Goal: Communication & Community: Answer question/provide support

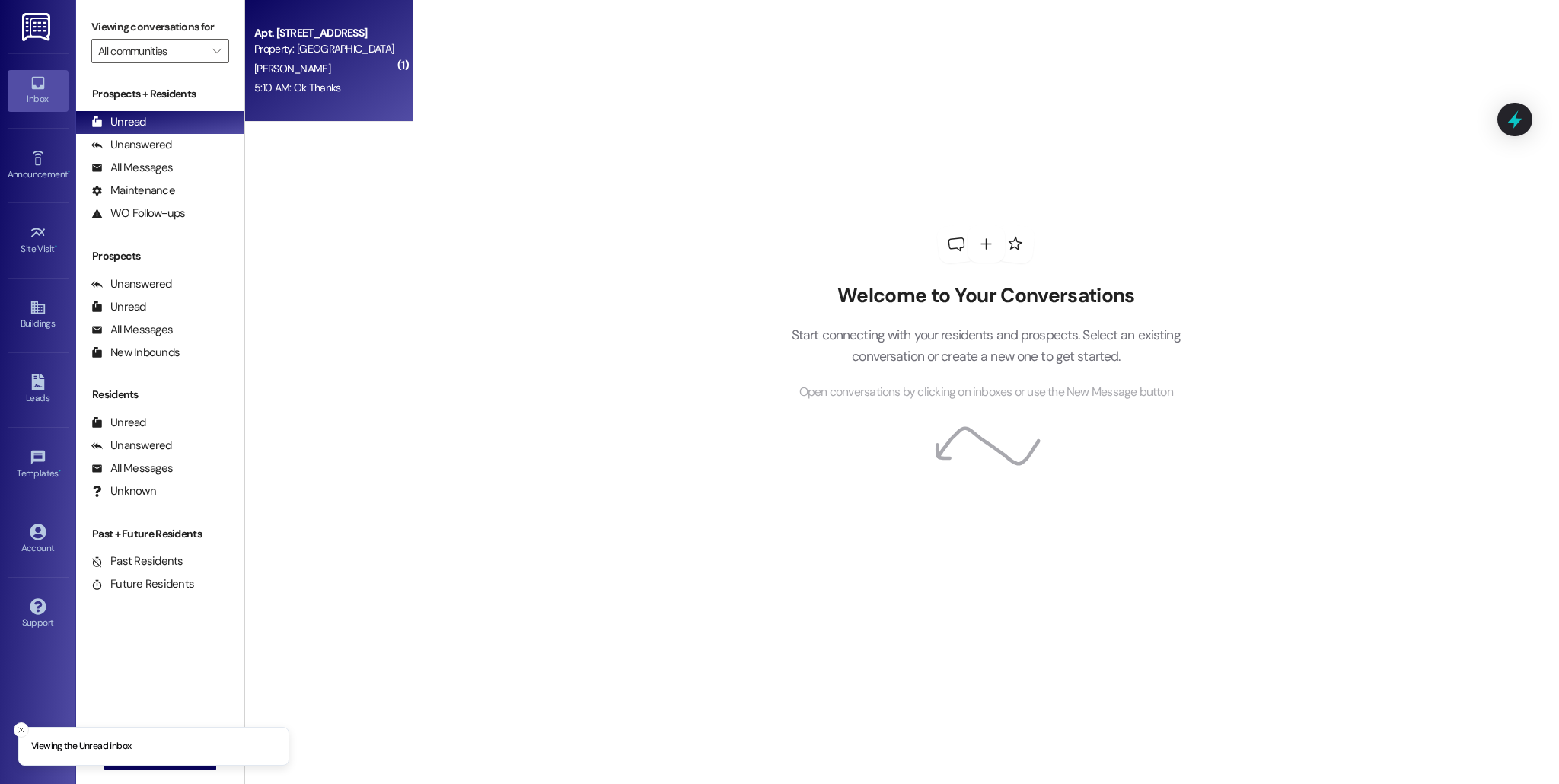
click at [349, 75] on div "[PERSON_NAME]" at bounding box center [324, 68] width 144 height 19
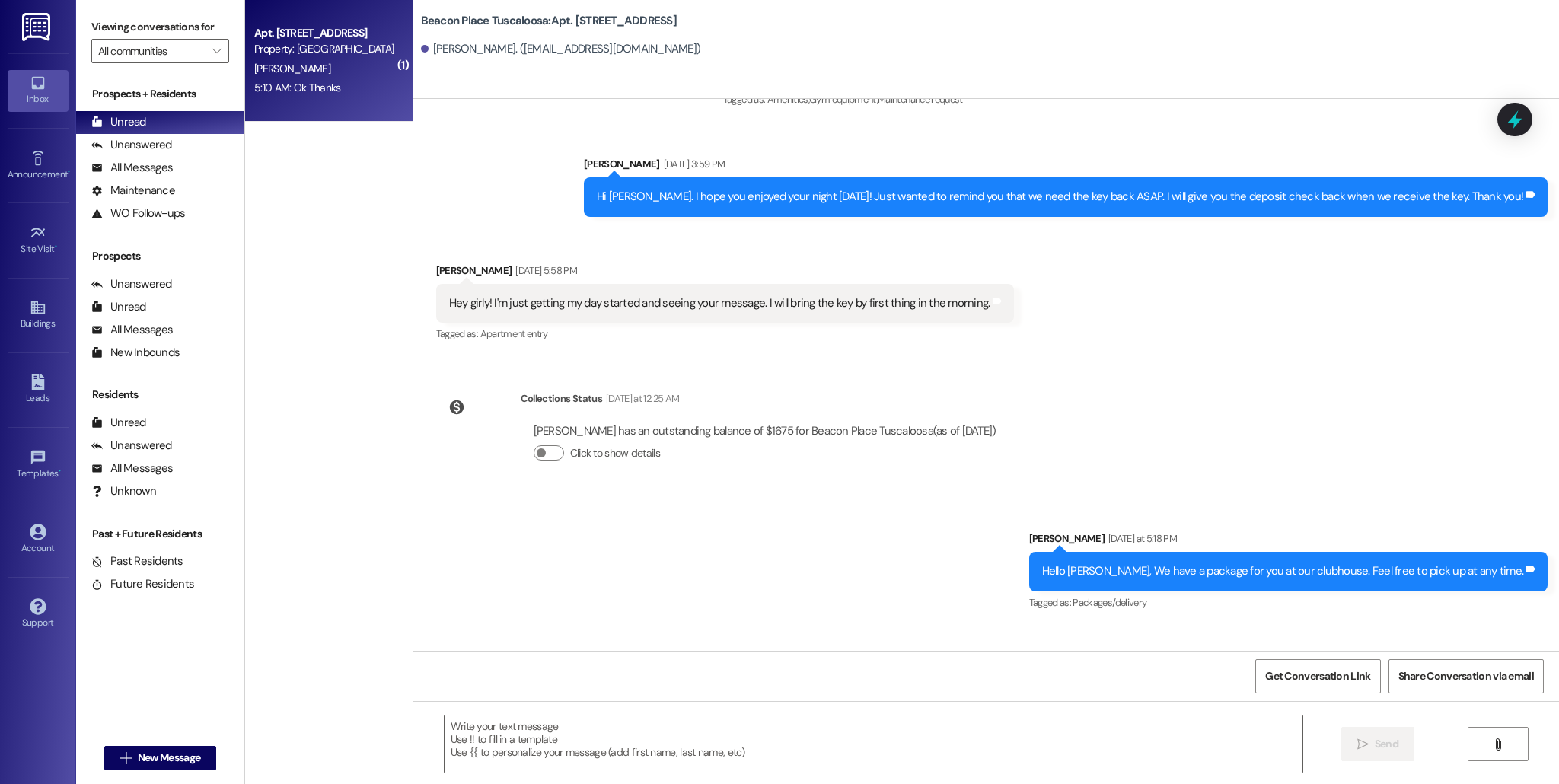
scroll to position [4209, 0]
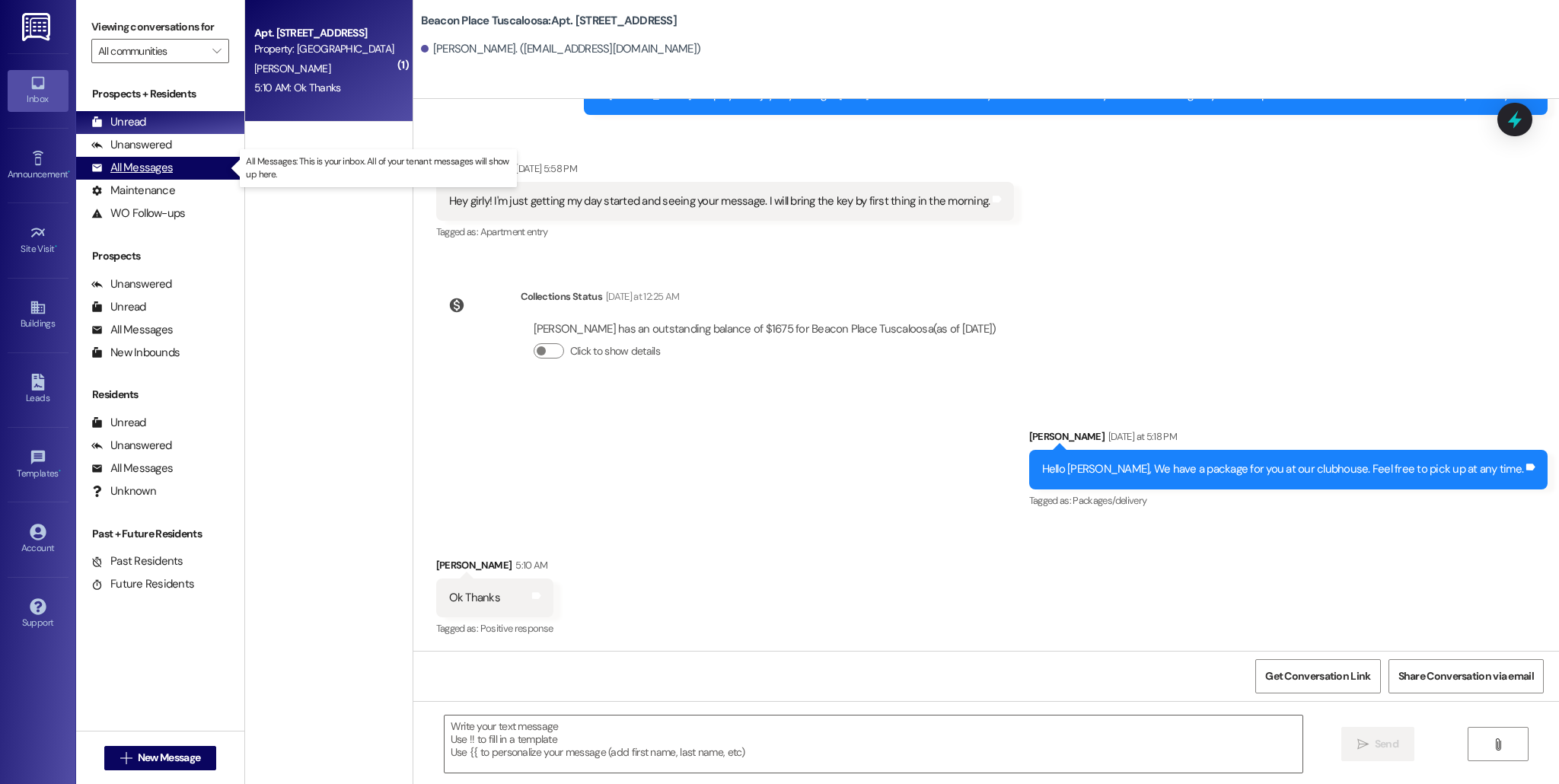
click at [164, 165] on div "All Messages" at bounding box center [131, 167] width 81 height 16
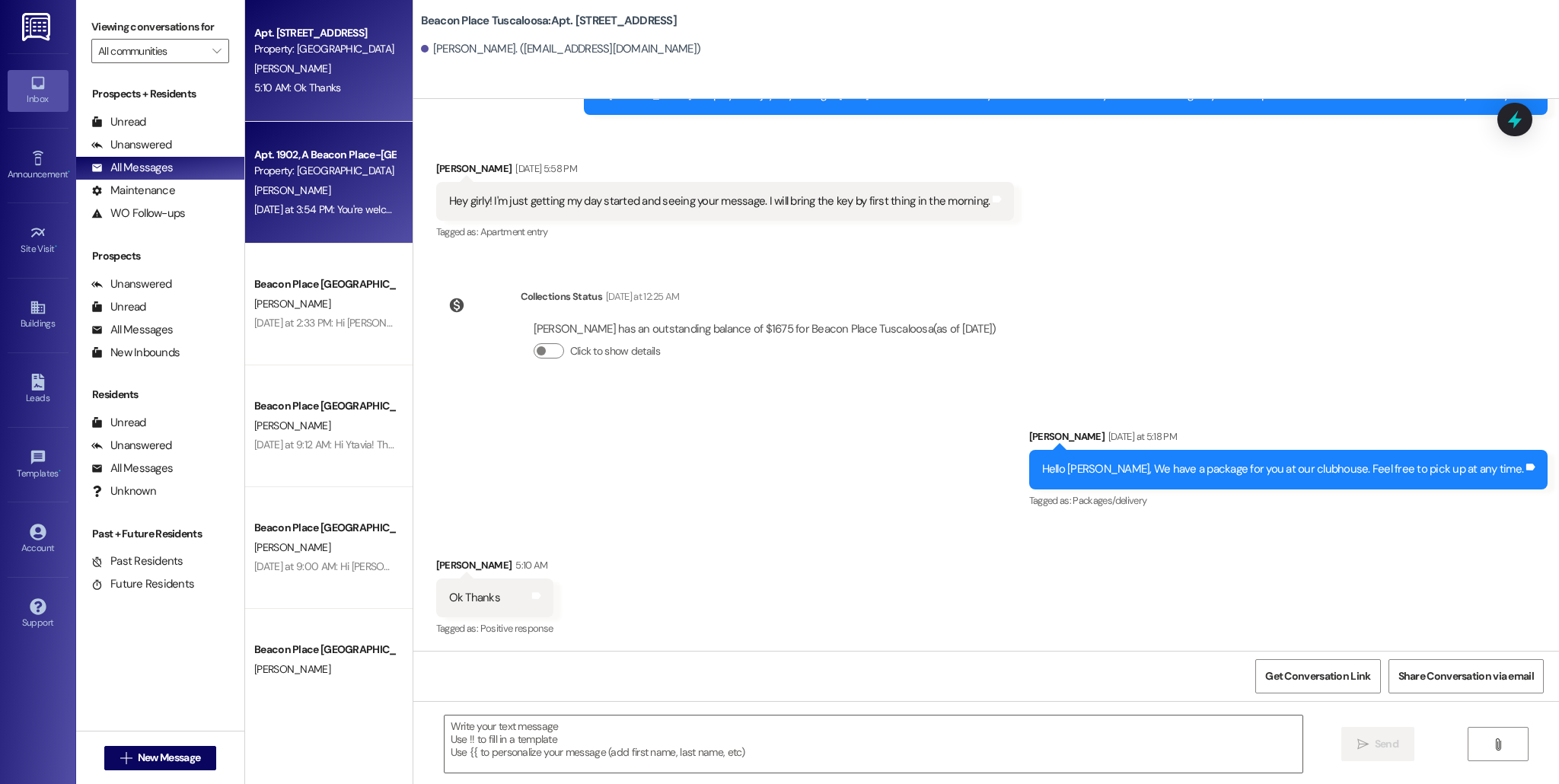
click at [285, 195] on span "[PERSON_NAME]" at bounding box center [292, 190] width 76 height 14
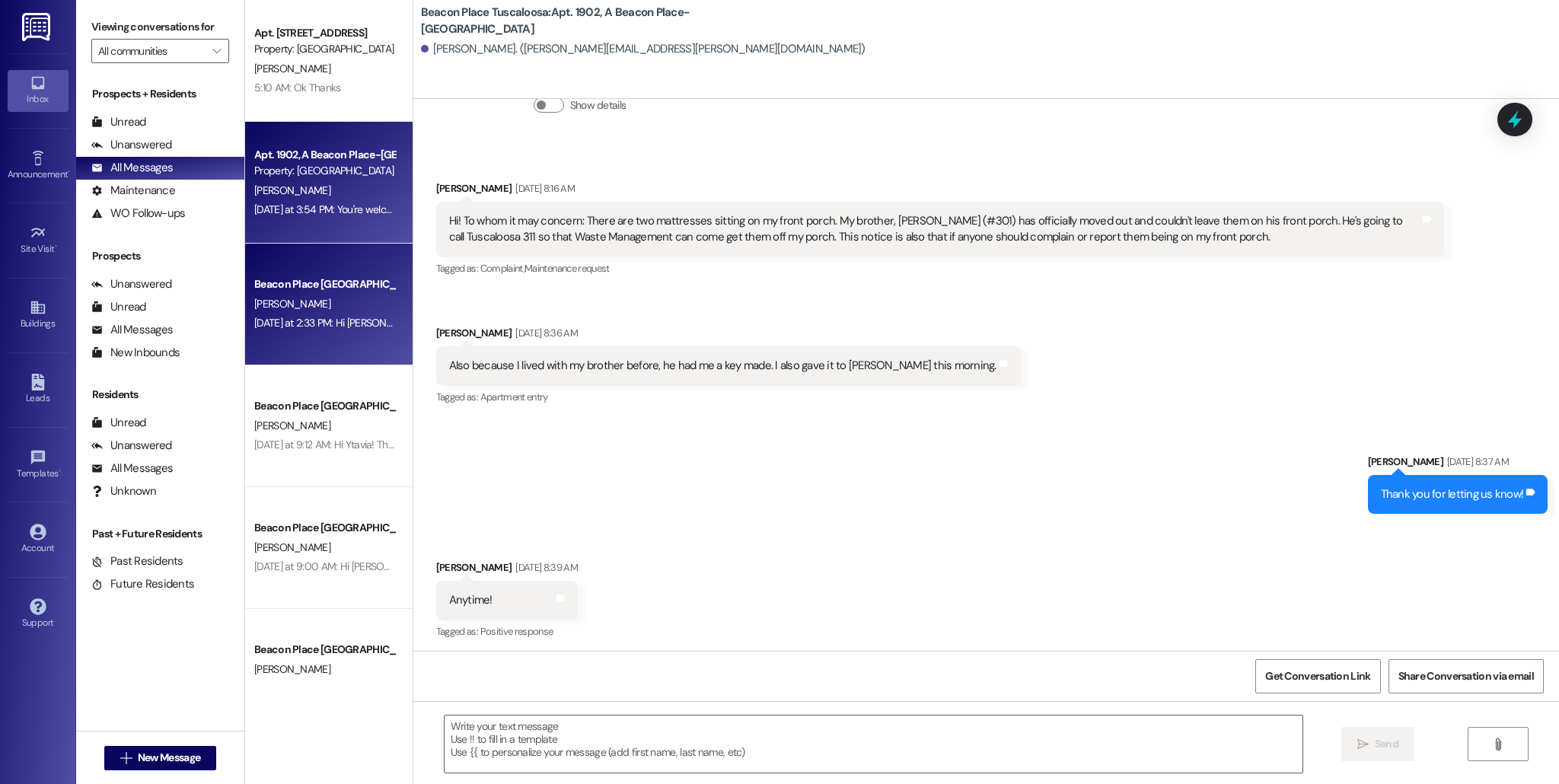
scroll to position [5340, 0]
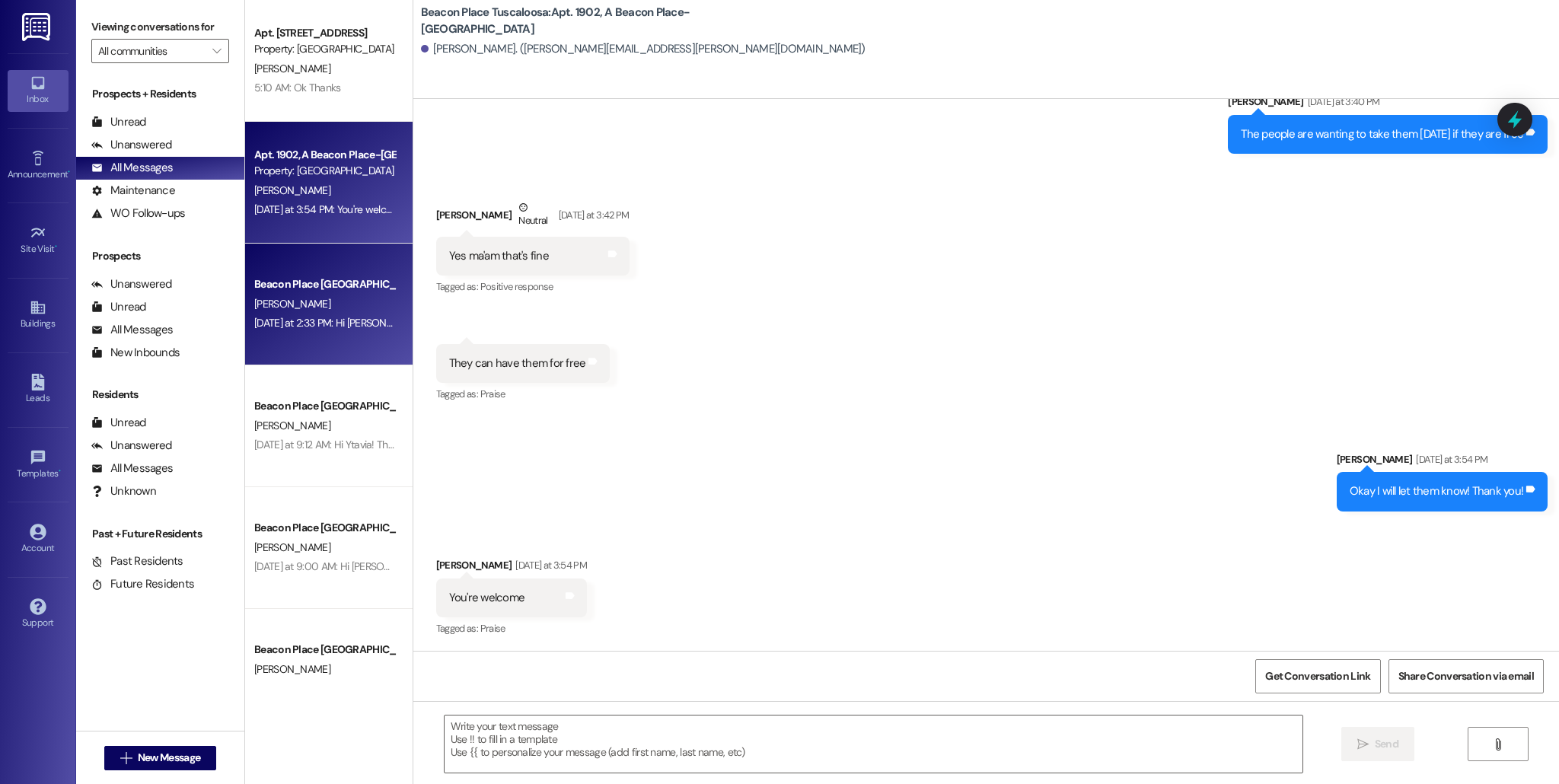
click at [345, 312] on div "[PERSON_NAME]" at bounding box center [324, 303] width 144 height 19
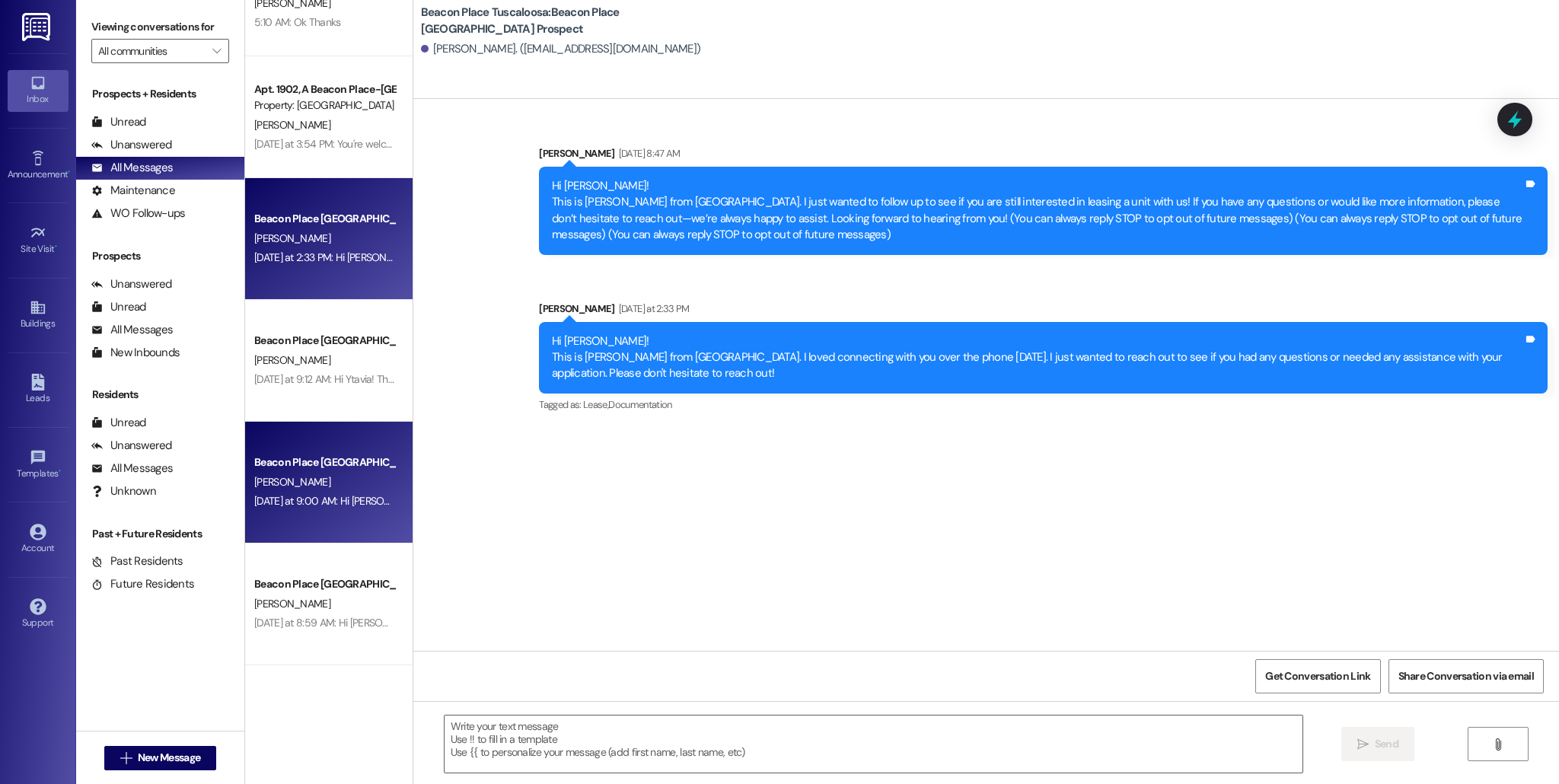
scroll to position [0, 0]
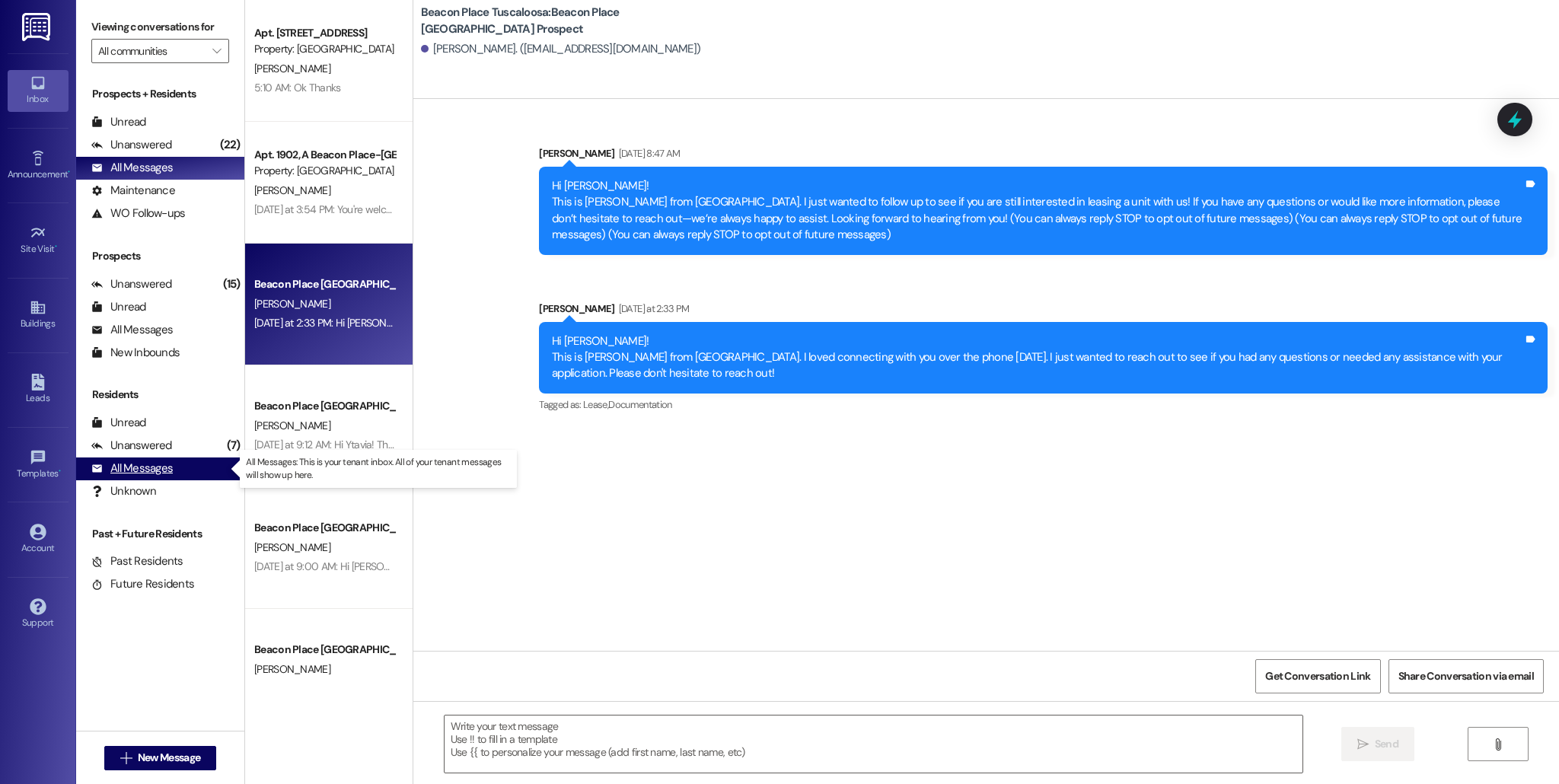
click at [141, 472] on div "All Messages" at bounding box center [131, 468] width 81 height 16
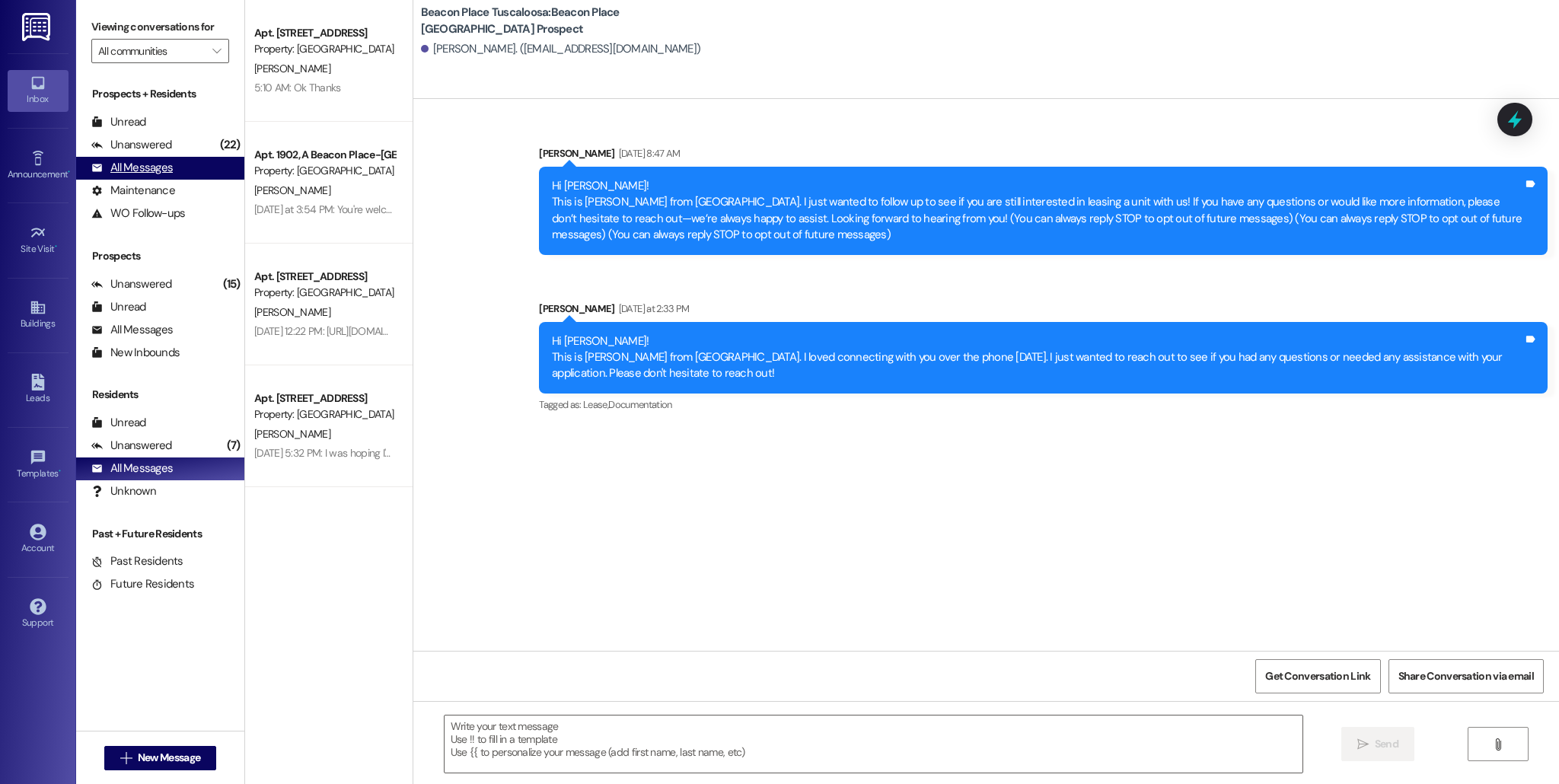
click at [156, 174] on div "All Messages" at bounding box center [131, 167] width 81 height 16
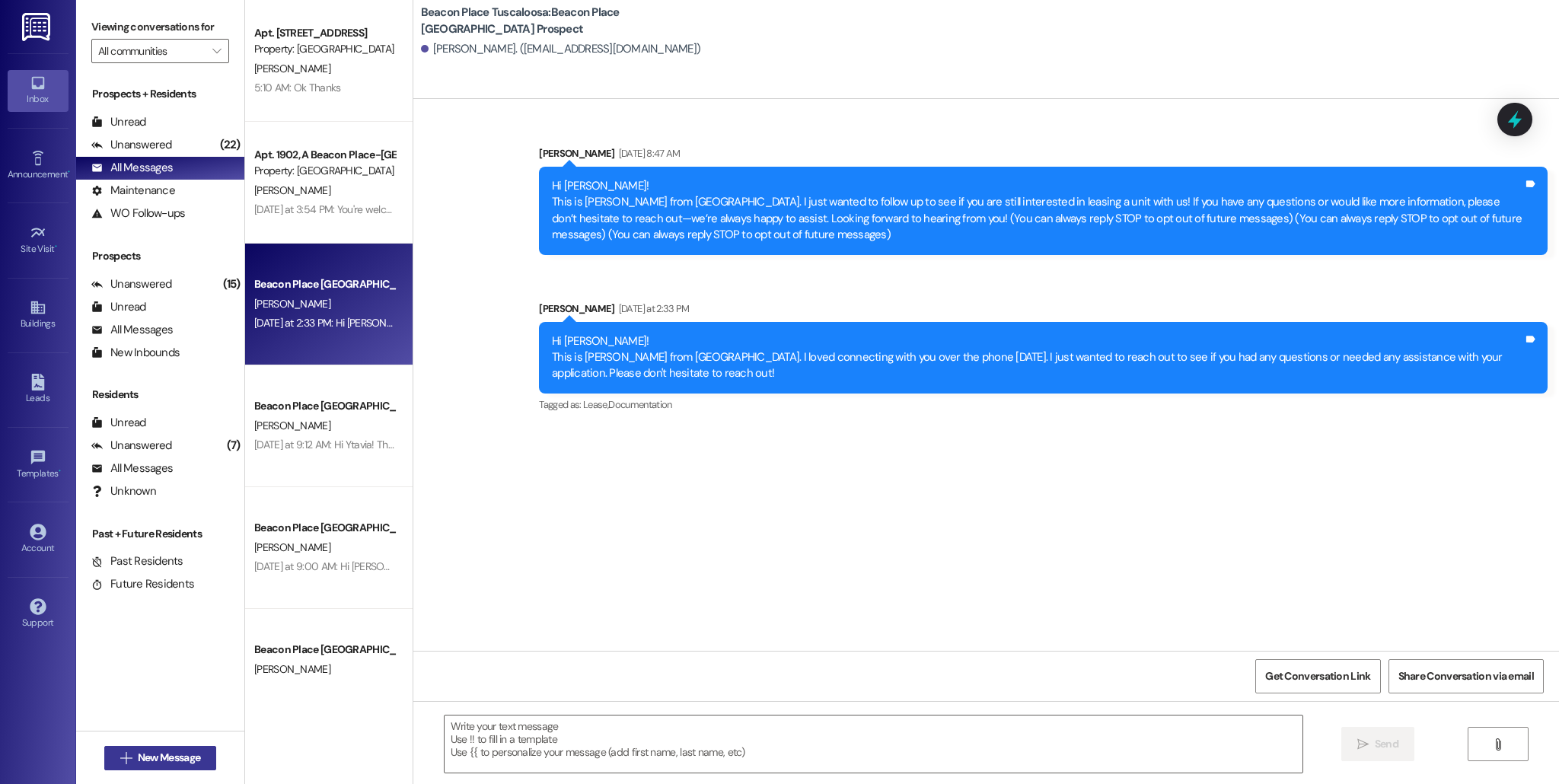
click at [165, 768] on button " New Message" at bounding box center [160, 759] width 112 height 25
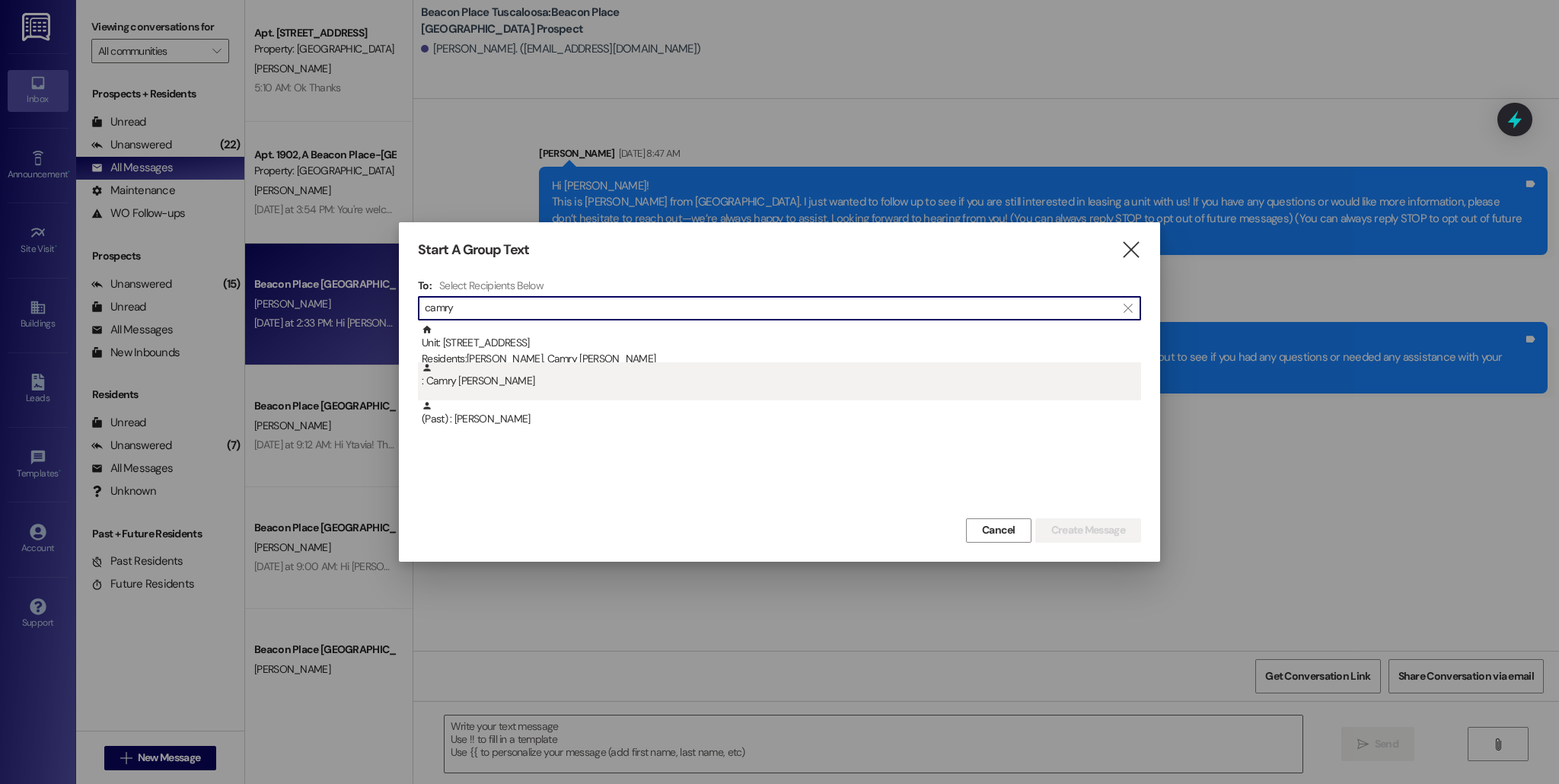
type input "camry"
click at [525, 394] on div ": Camry [PERSON_NAME]" at bounding box center [780, 381] width 723 height 38
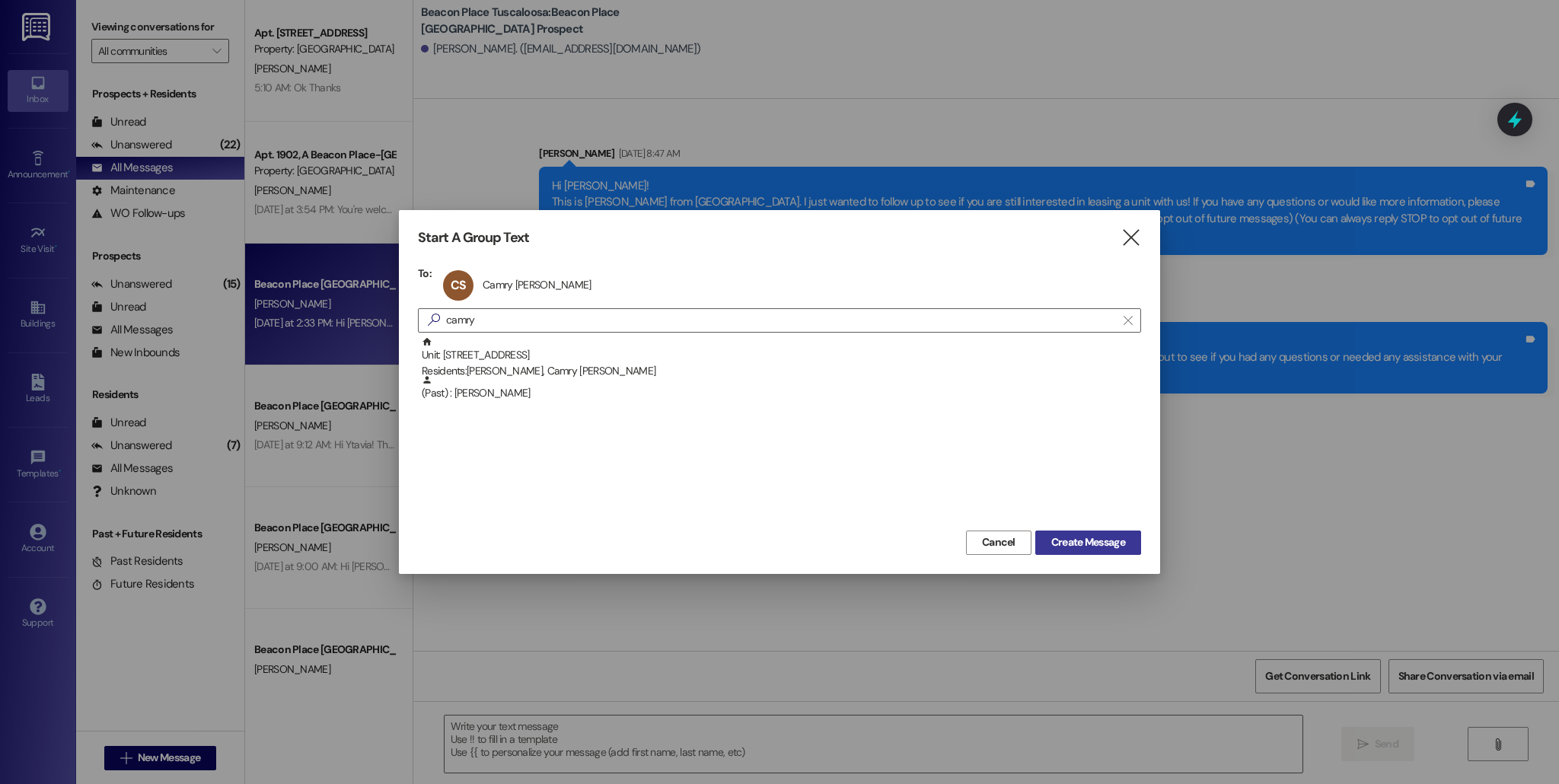
click at [1113, 546] on span "Create Message" at bounding box center [1088, 542] width 74 height 16
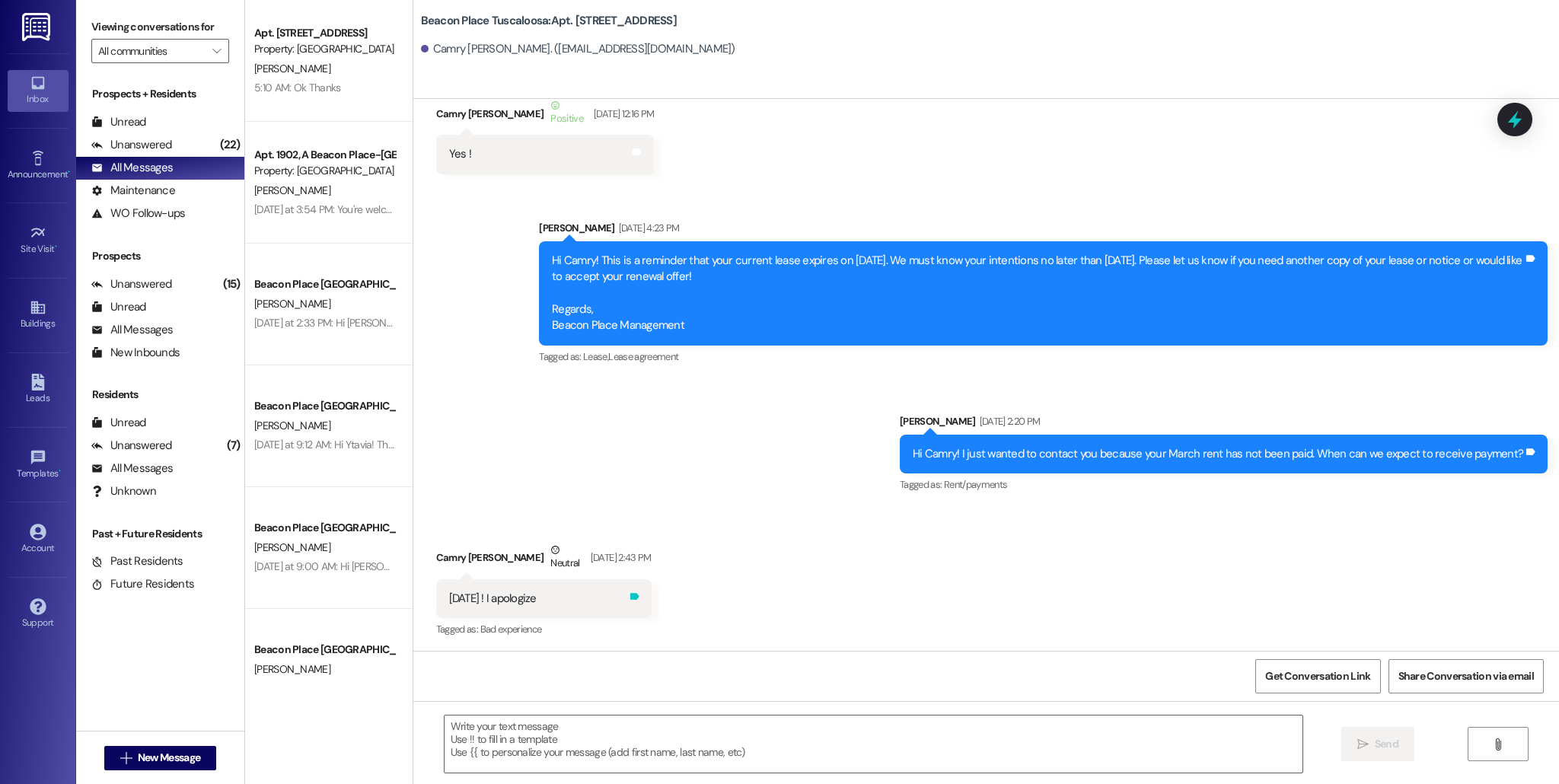
scroll to position [155, 0]
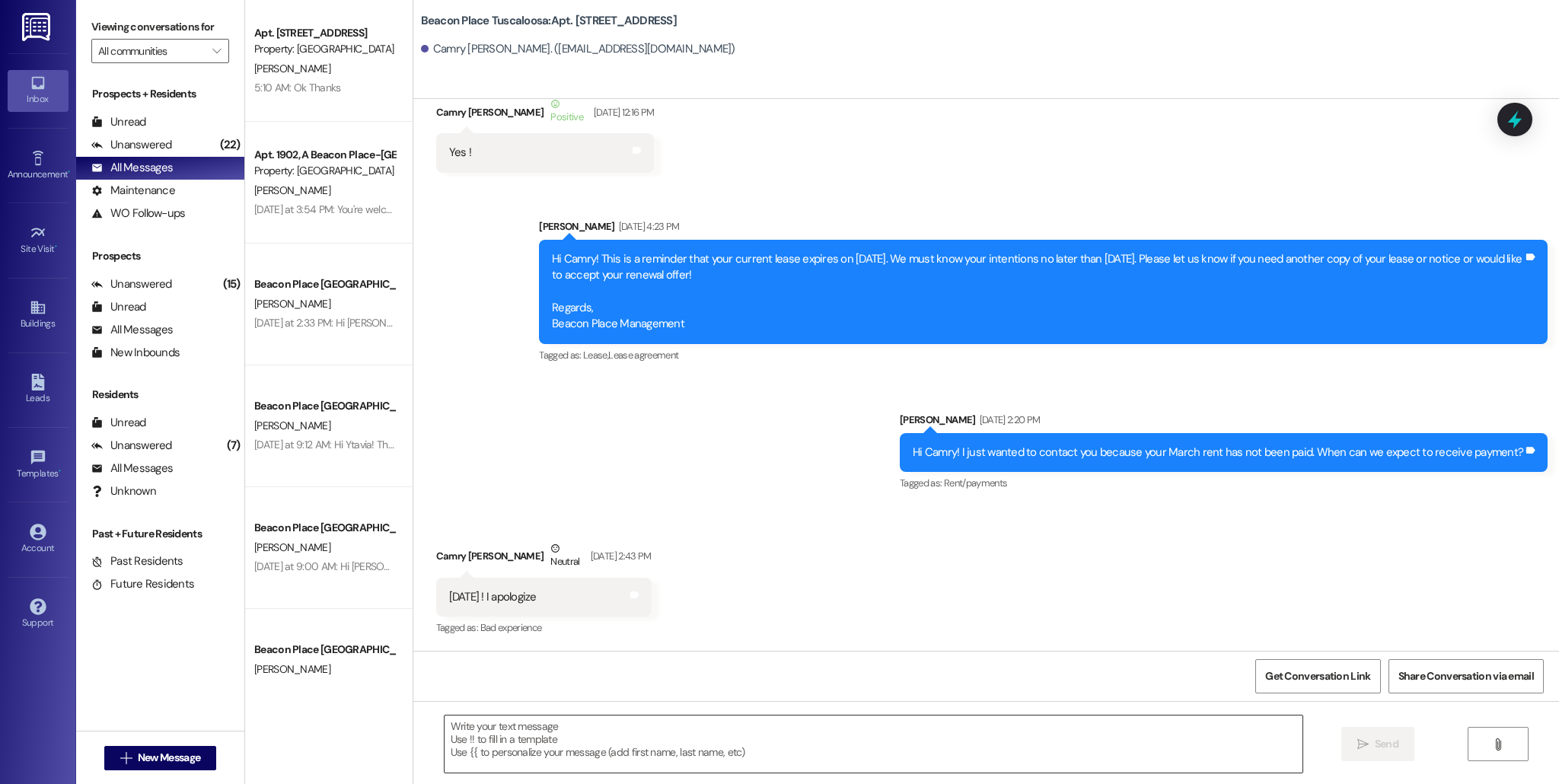
click at [558, 742] on textarea at bounding box center [873, 745] width 858 height 57
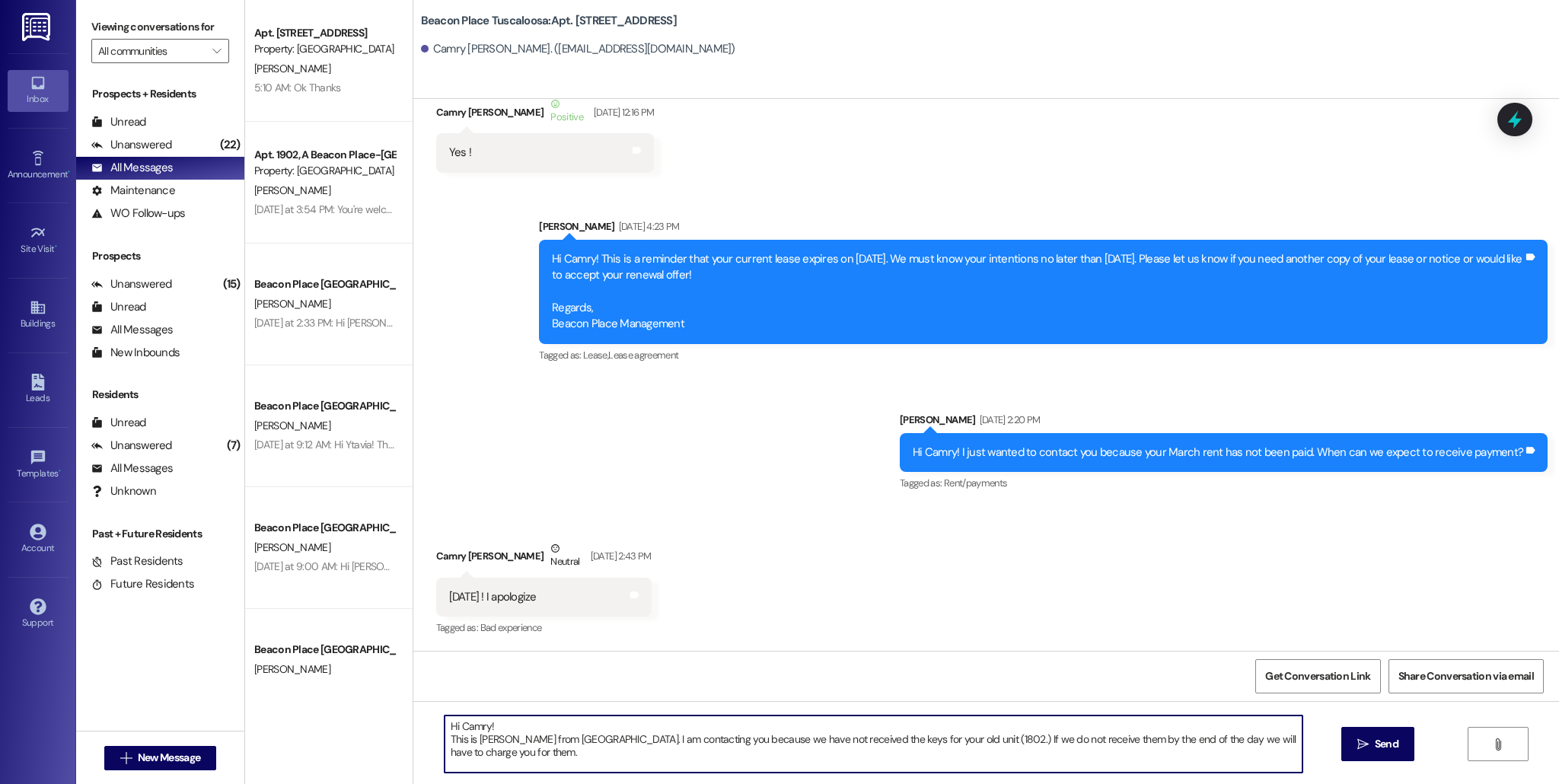
drag, startPoint x: 659, startPoint y: 740, endPoint x: 431, endPoint y: 741, distance: 228.0
click at [444, 741] on textarea "Hi Camry! This is [PERSON_NAME] from [GEOGRAPHIC_DATA]. I am contacting you bec…" at bounding box center [873, 745] width 858 height 57
click at [1189, 746] on textarea "Hi Camry! I am contacting you because we have not received the keys for your ol…" at bounding box center [873, 745] width 858 height 57
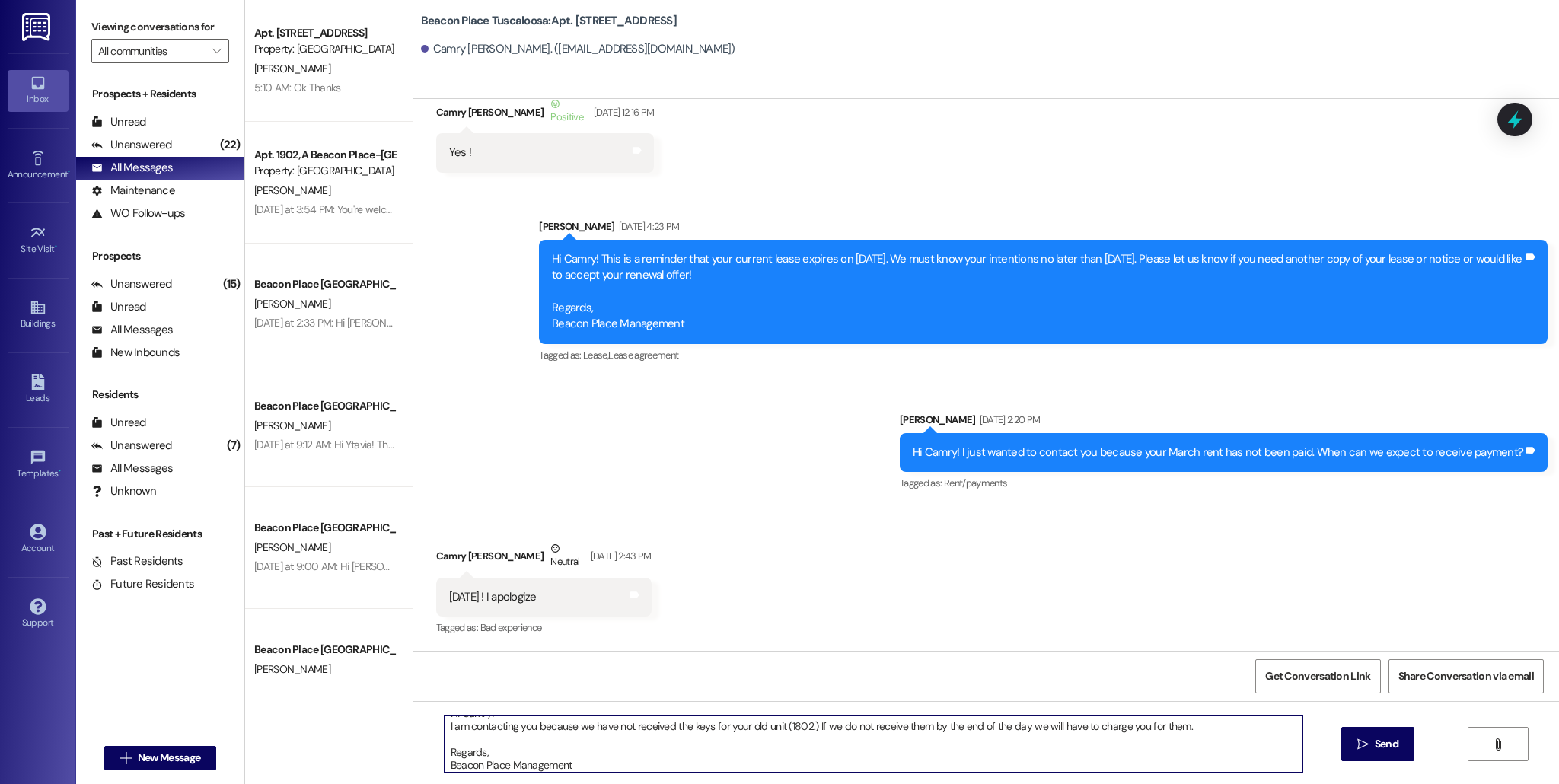
scroll to position [0, 0]
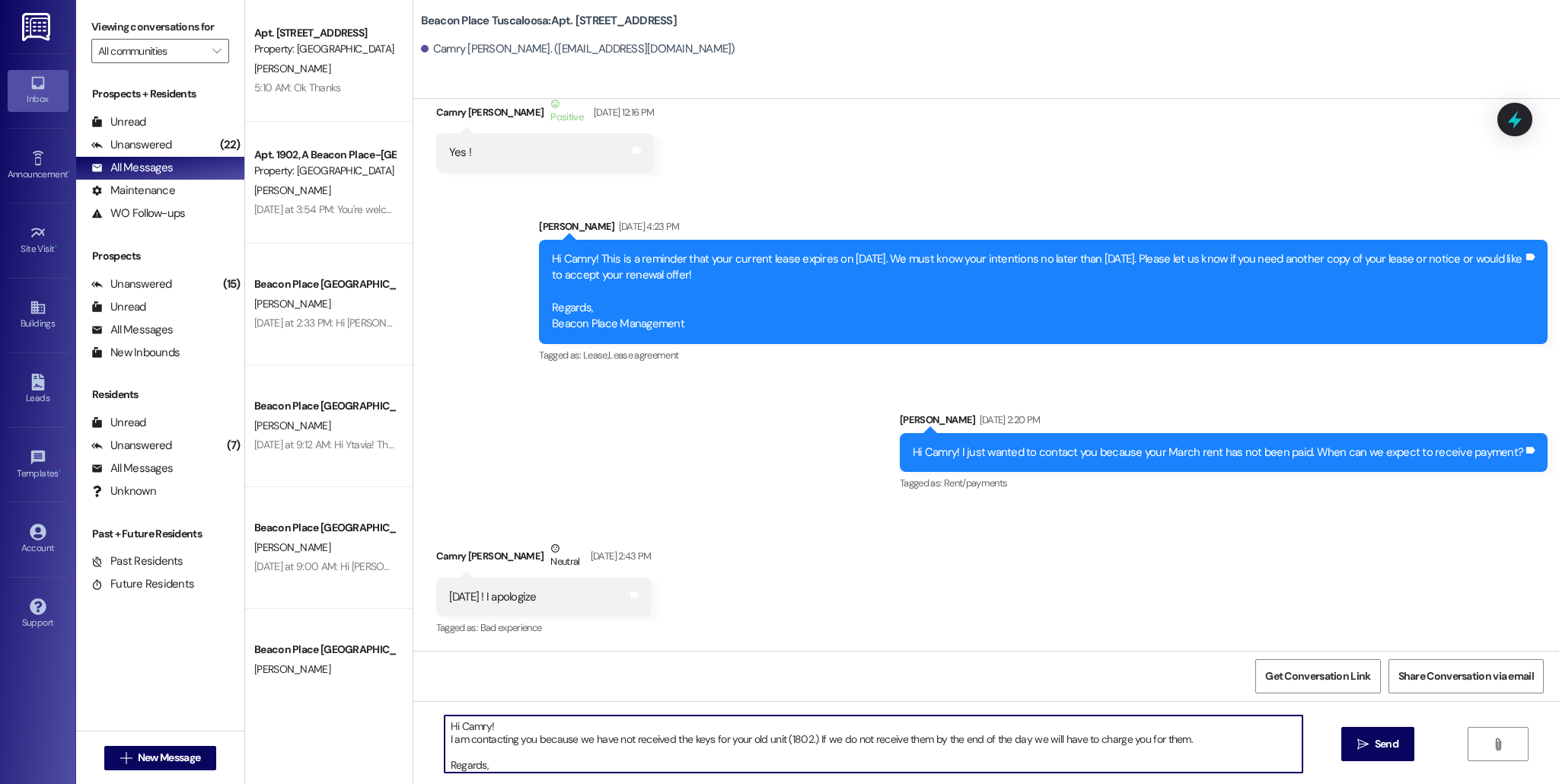
click at [488, 727] on textarea "Hi Camry! I am contacting you because we have not received the keys for your ol…" at bounding box center [873, 745] width 858 height 57
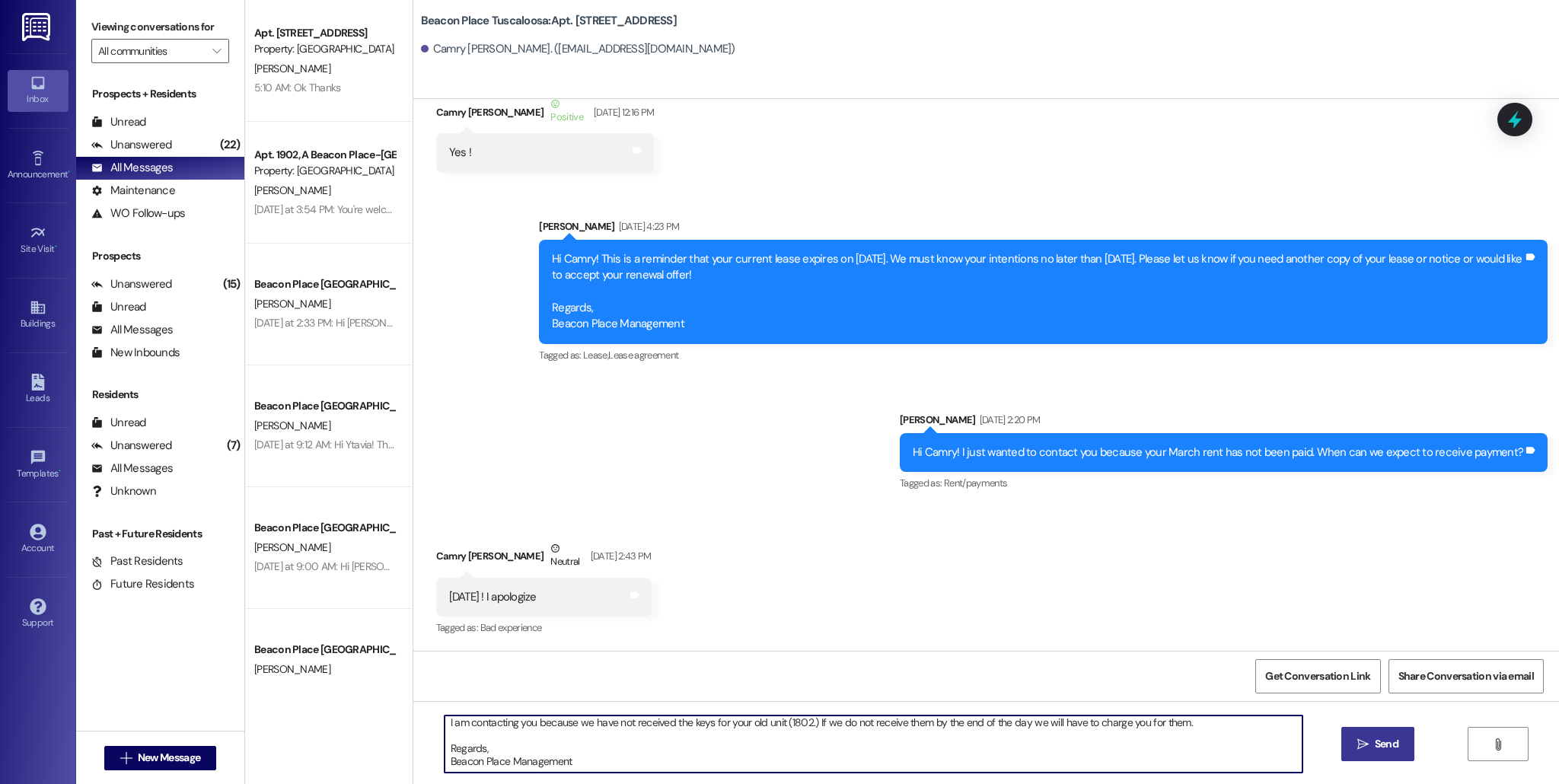
type textarea "Hi Camry! I am contacting you because we have not received the keys for your ol…"
click at [1359, 748] on icon "" at bounding box center [1363, 744] width 11 height 12
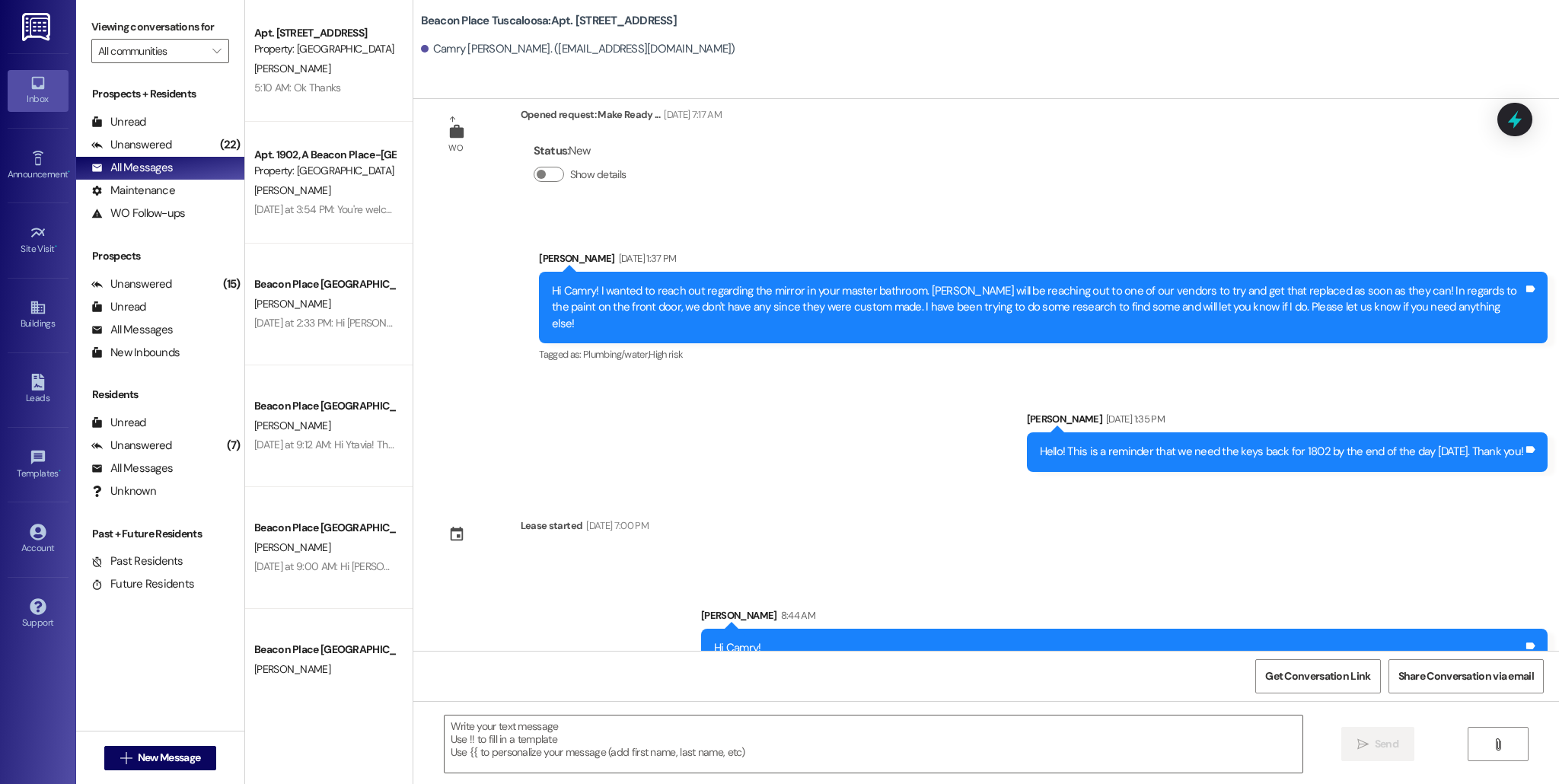
scroll to position [917, 0]
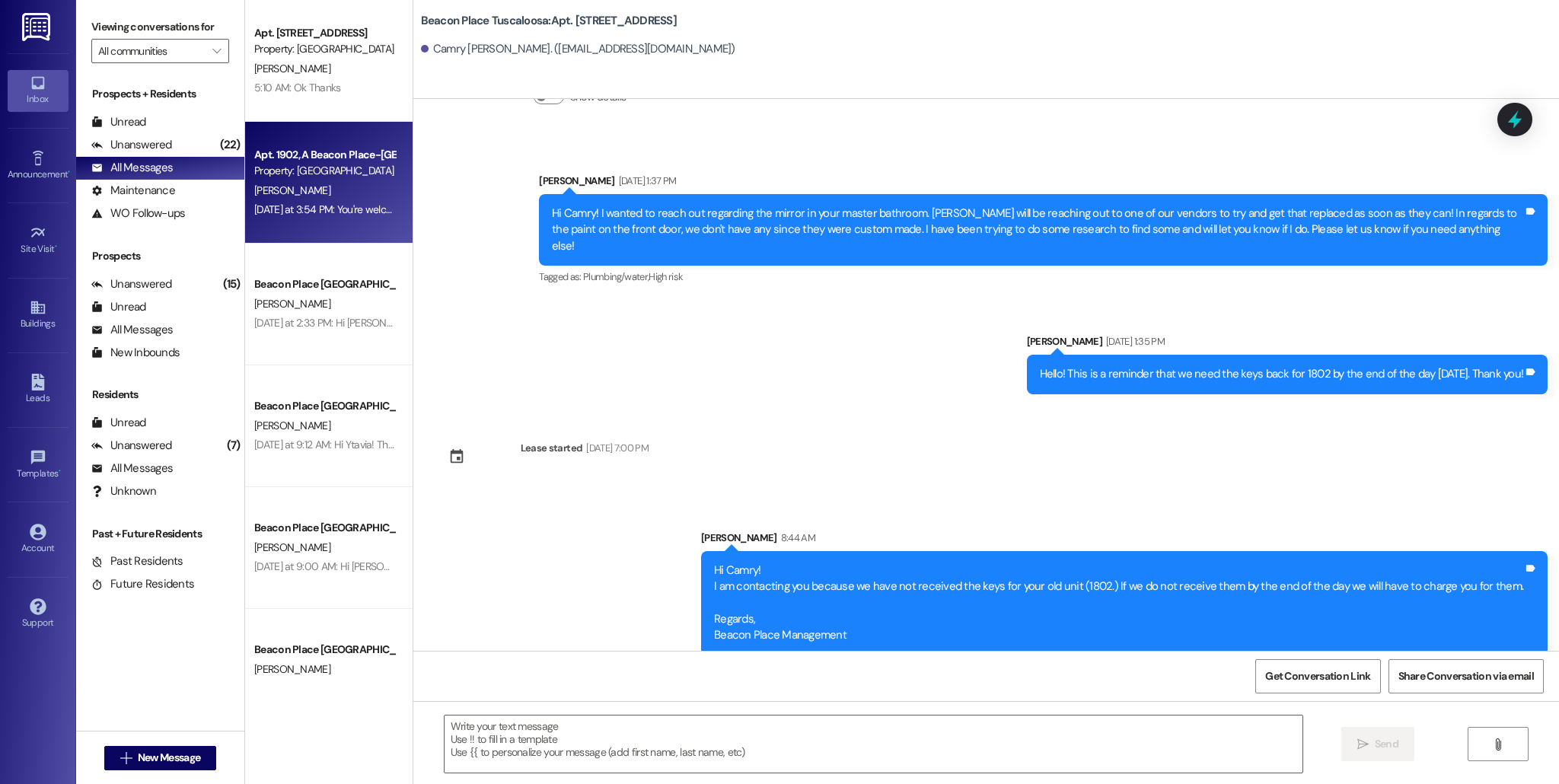
click at [376, 153] on div "Apt. 1902, A Beacon Place-[GEOGRAPHIC_DATA]" at bounding box center [325, 154] width 141 height 16
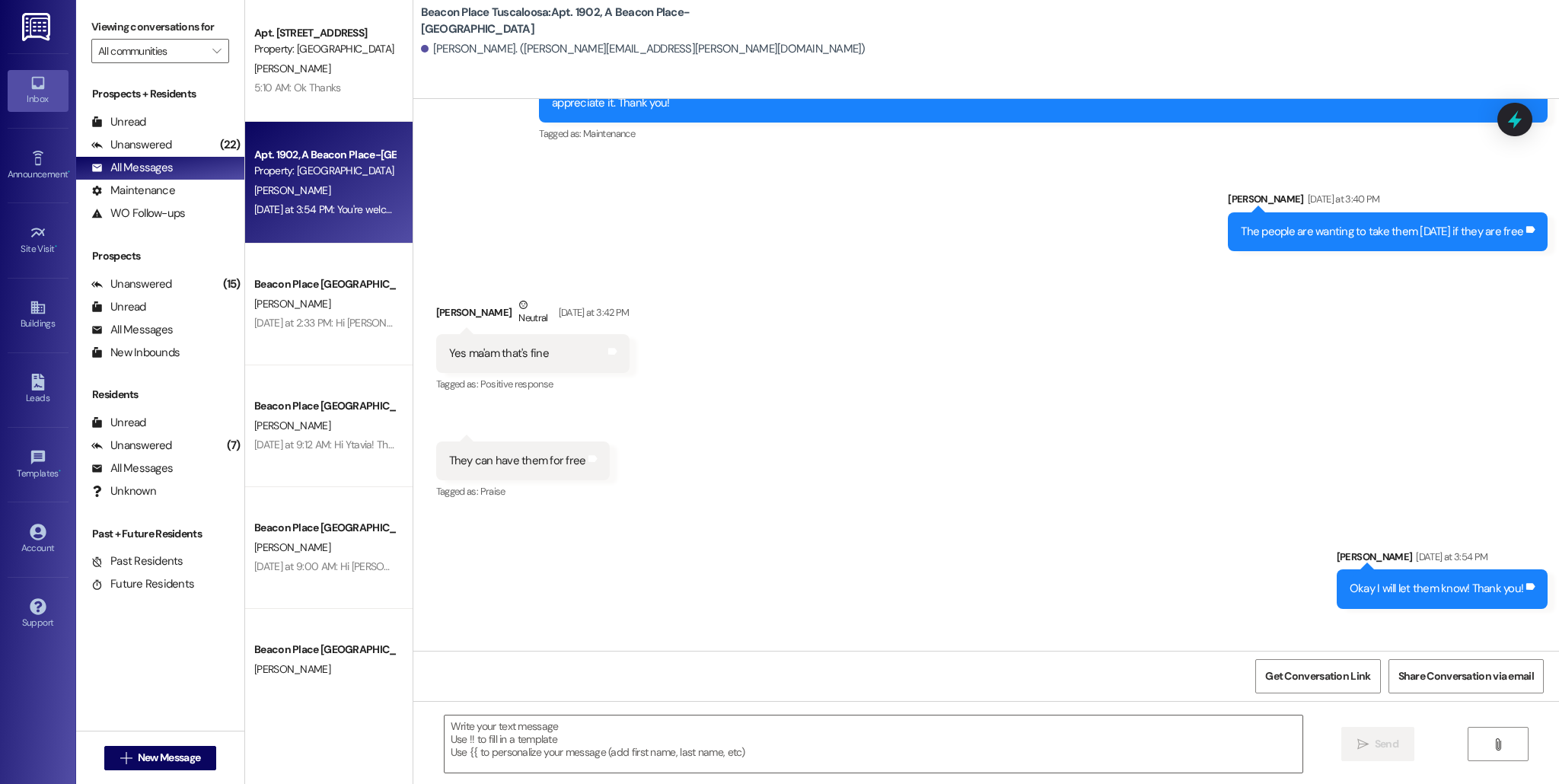
scroll to position [5340, 0]
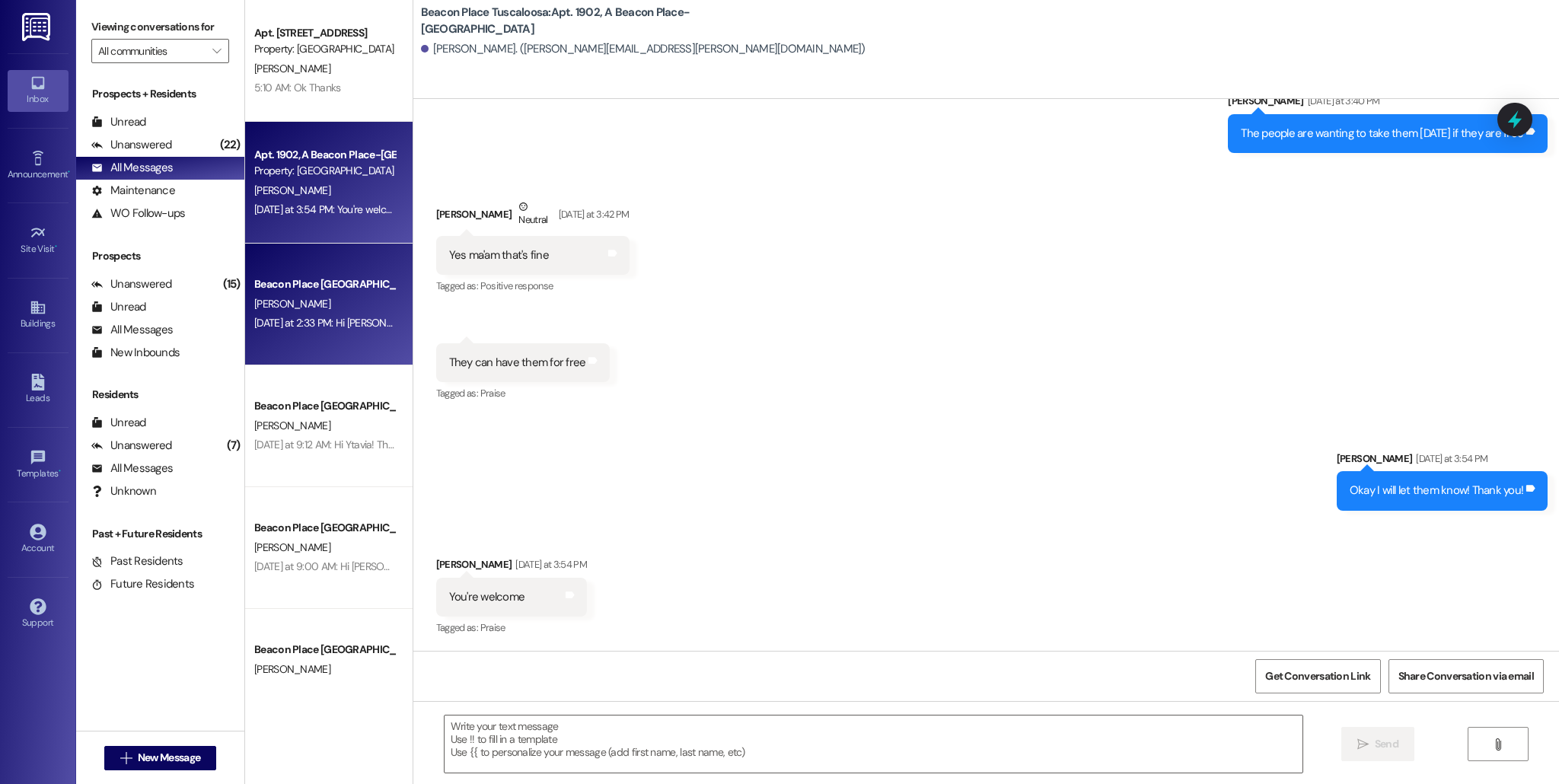
click at [367, 360] on div "Beacon Place Tuscaloosa Prospect [PERSON_NAME] [DATE] at 2:33 PM: Hi [PERSON_NA…" at bounding box center [329, 304] width 167 height 122
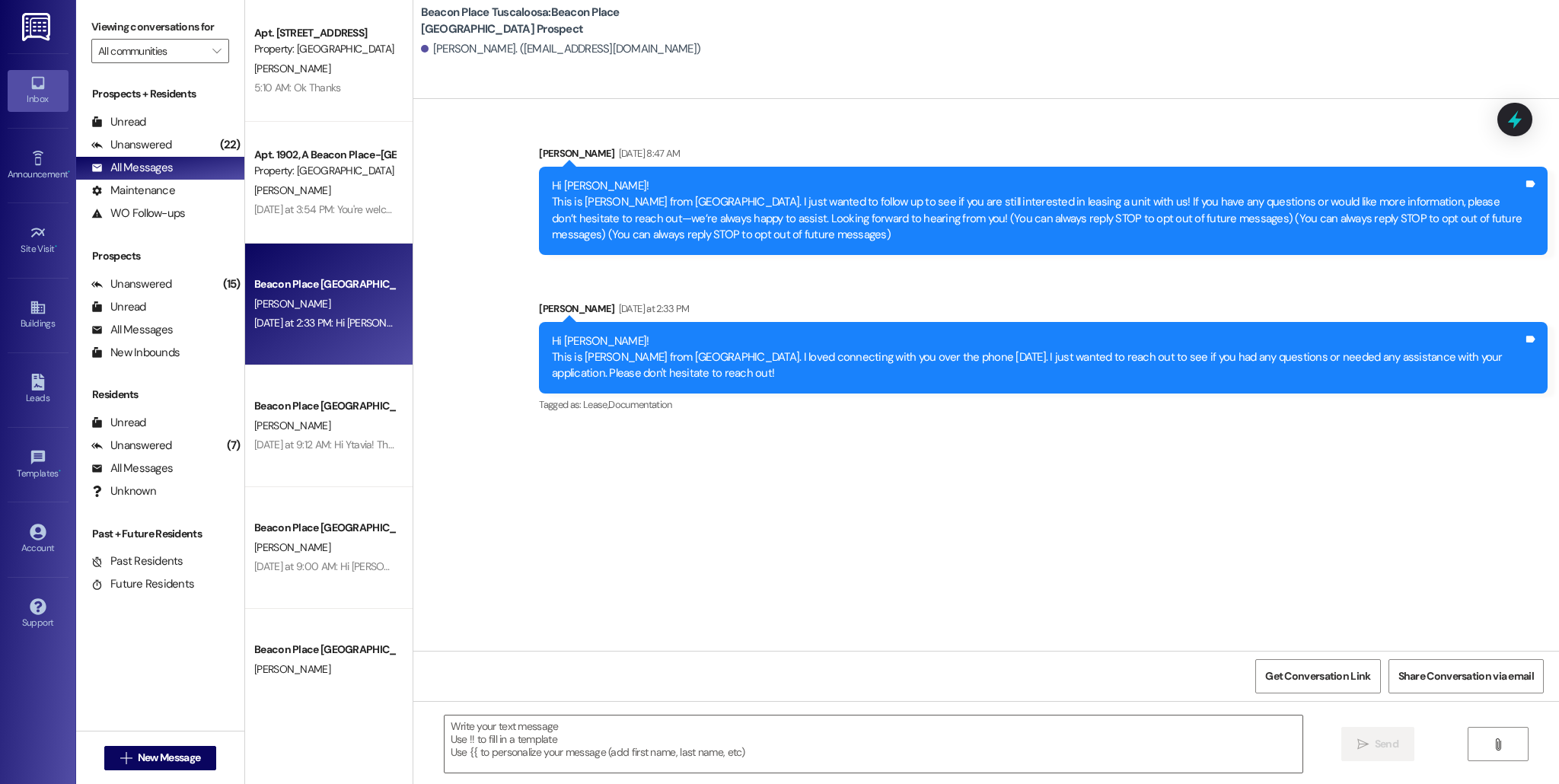
scroll to position [0, 0]
